Goal: Information Seeking & Learning: Learn about a topic

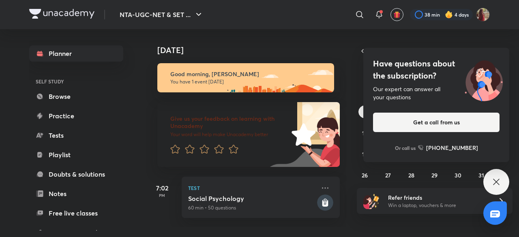
click at [493, 184] on icon at bounding box center [496, 182] width 10 height 10
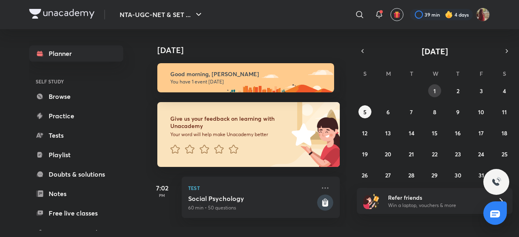
click at [437, 90] on button "1" at bounding box center [434, 90] width 13 height 13
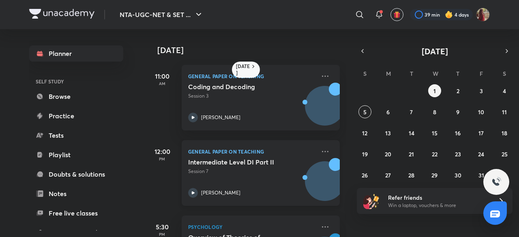
scroll to position [57, 0]
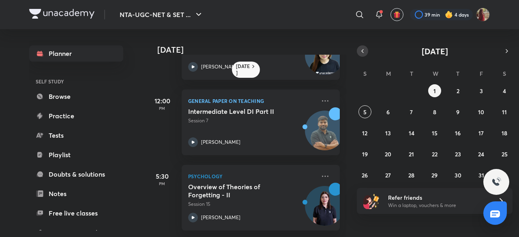
click at [360, 51] on icon "button" at bounding box center [362, 50] width 6 height 7
click at [415, 174] on button "30" at bounding box center [411, 175] width 13 height 13
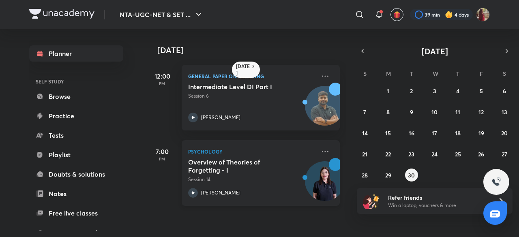
click at [191, 192] on icon at bounding box center [193, 193] width 10 height 10
click at [508, 51] on icon "button" at bounding box center [507, 50] width 2 height 3
click at [440, 93] on button "1" at bounding box center [434, 90] width 13 height 13
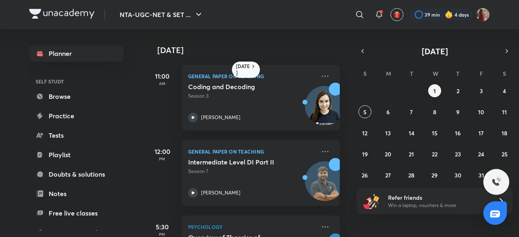
scroll to position [57, 0]
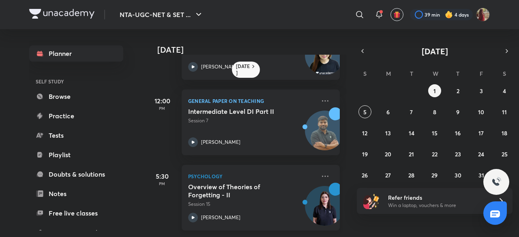
click at [194, 216] on icon at bounding box center [193, 217] width 3 height 3
click at [454, 91] on button "2" at bounding box center [457, 90] width 13 height 13
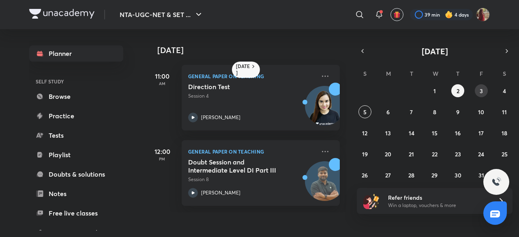
click at [478, 88] on button "3" at bounding box center [481, 90] width 13 height 13
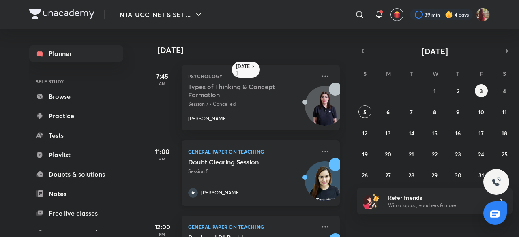
scroll to position [133, 0]
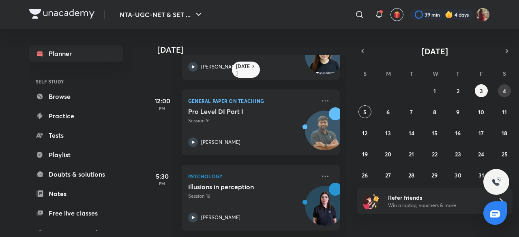
click at [500, 92] on button "4" at bounding box center [504, 90] width 13 height 13
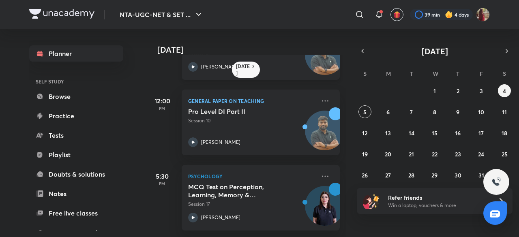
scroll to position [0, 0]
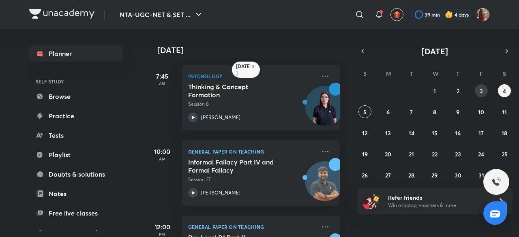
click at [476, 92] on button "3" at bounding box center [481, 90] width 13 height 13
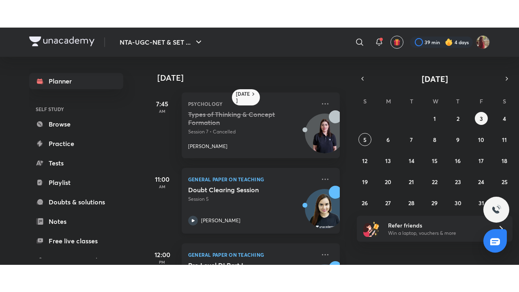
scroll to position [133, 0]
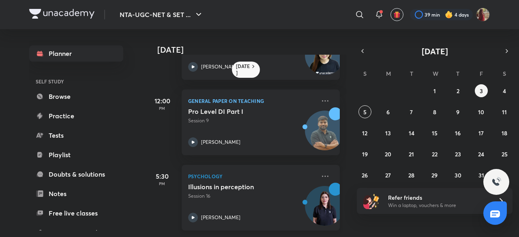
click at [191, 213] on icon at bounding box center [193, 218] width 10 height 10
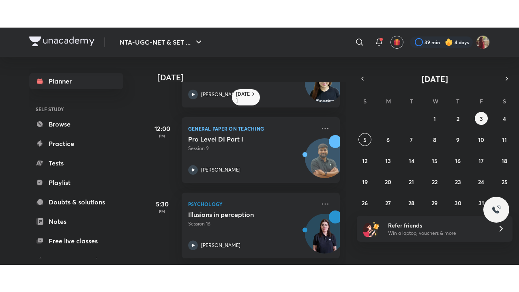
scroll to position [78, 0]
